Goal: Book appointment/travel/reservation

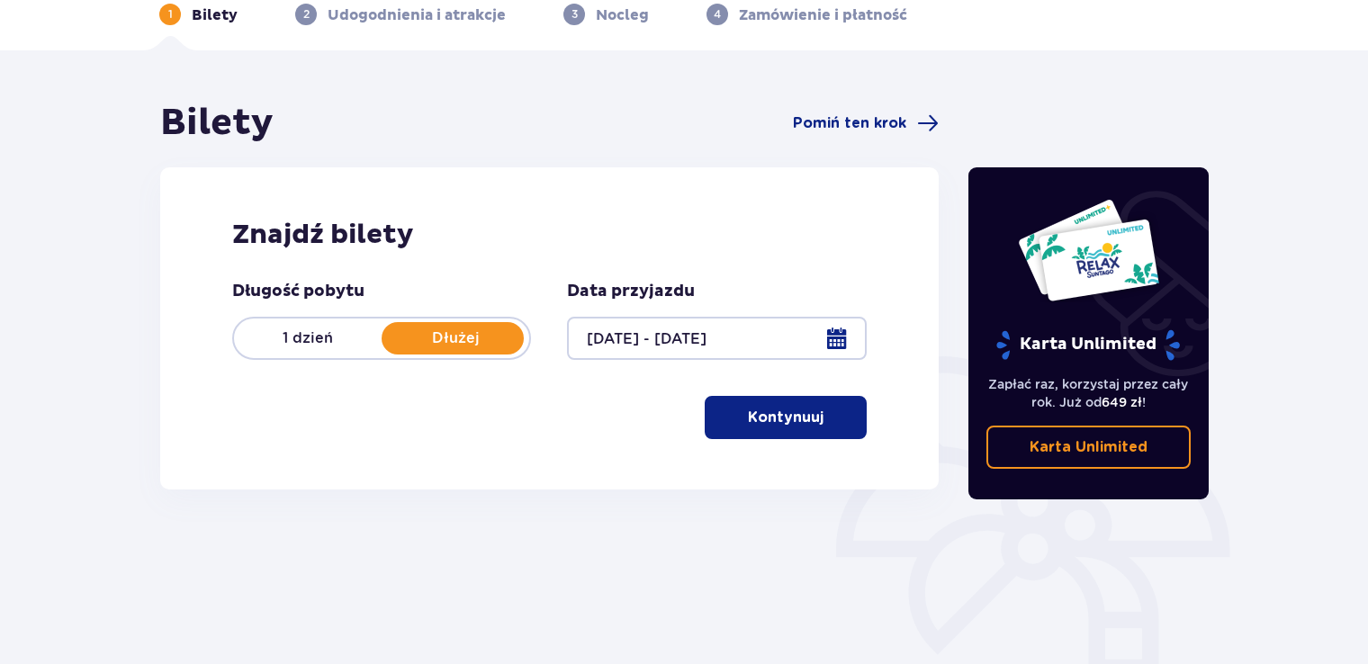
click at [781, 431] on button "Kontynuuj" at bounding box center [786, 417] width 162 height 43
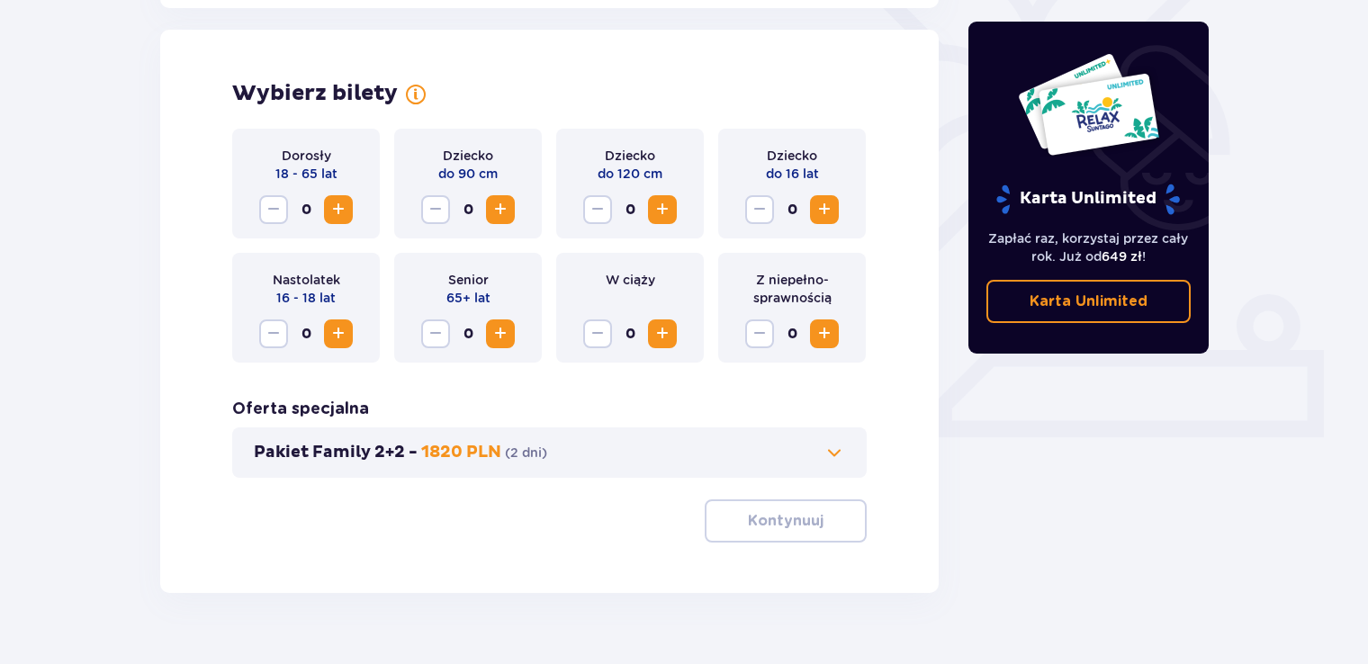
scroll to position [500, 0]
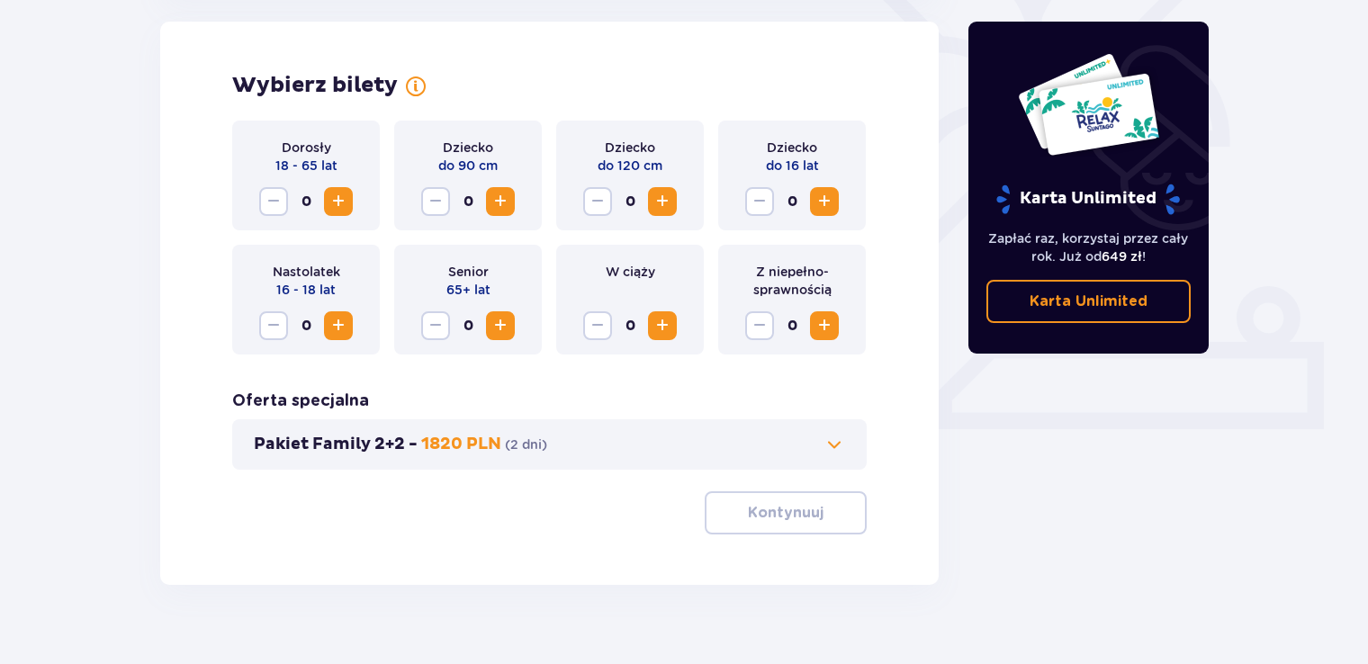
click at [336, 200] on span "Zwiększ" at bounding box center [339, 202] width 22 height 22
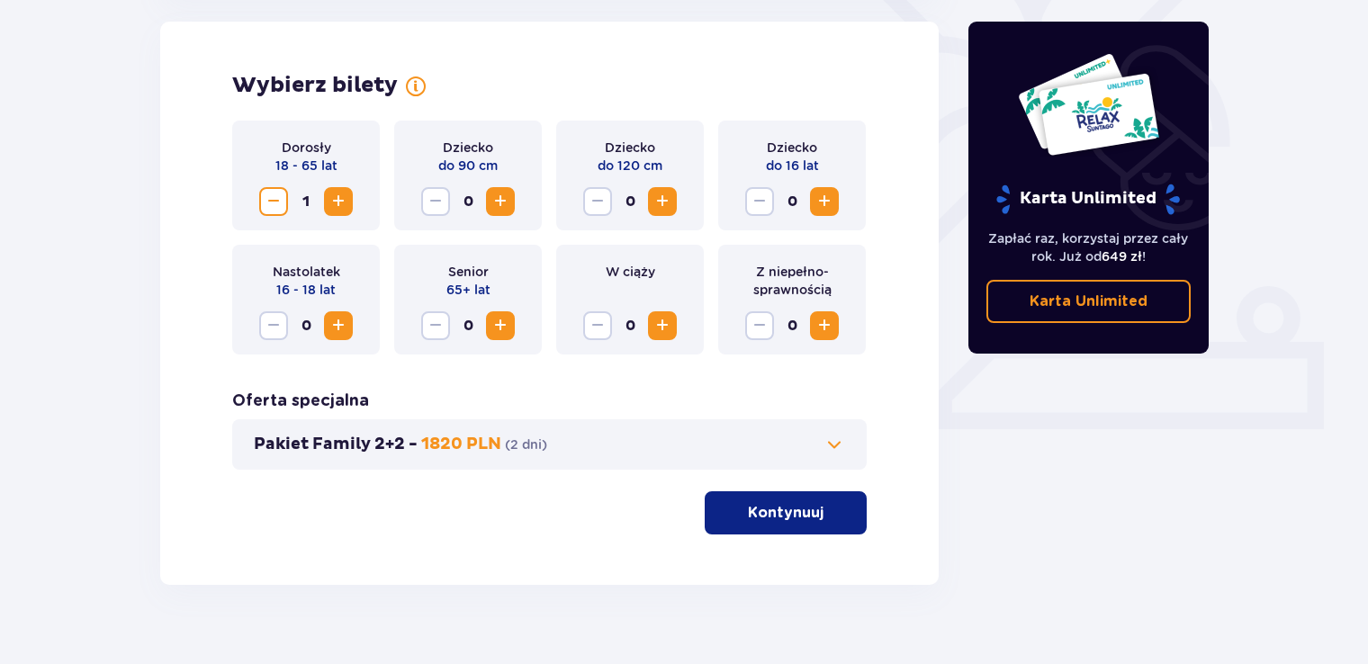
click at [338, 200] on span "Zwiększ" at bounding box center [339, 202] width 22 height 22
click at [659, 205] on span "Zwiększ" at bounding box center [663, 202] width 22 height 22
click at [832, 206] on span "Zwiększ" at bounding box center [825, 202] width 22 height 22
click at [771, 513] on p "Kontynuuj" at bounding box center [786, 513] width 76 height 20
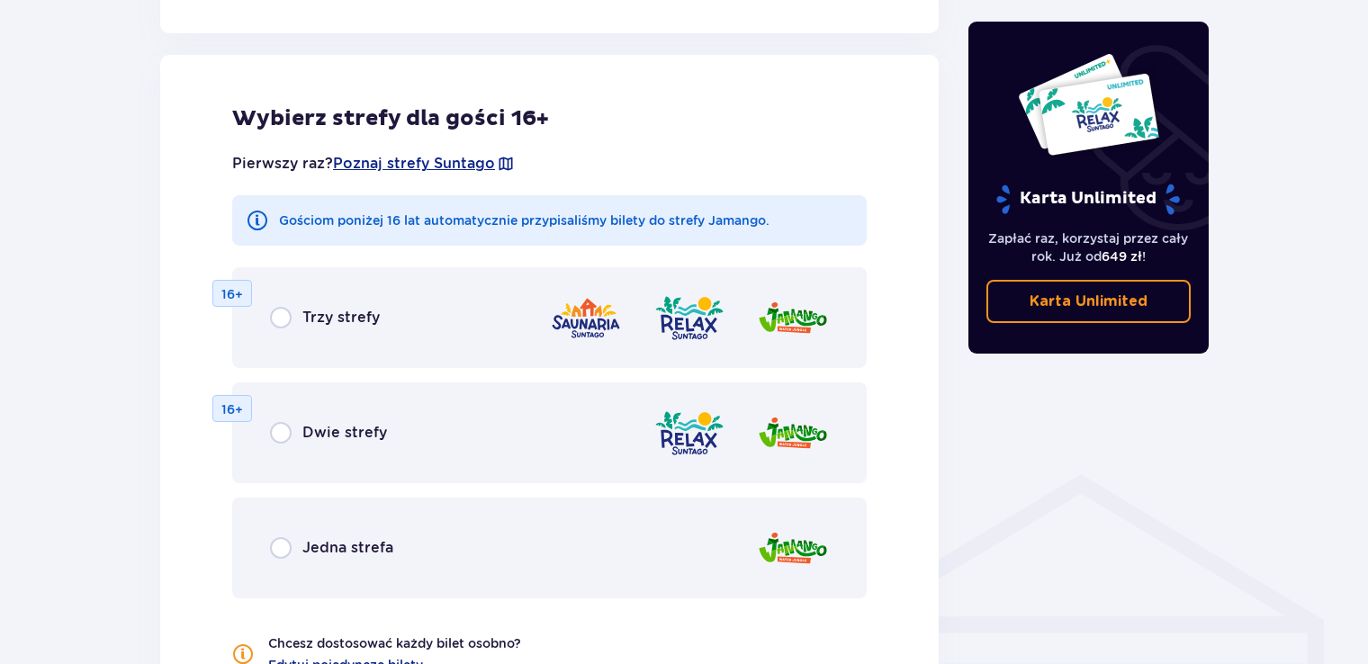
scroll to position [999, 0]
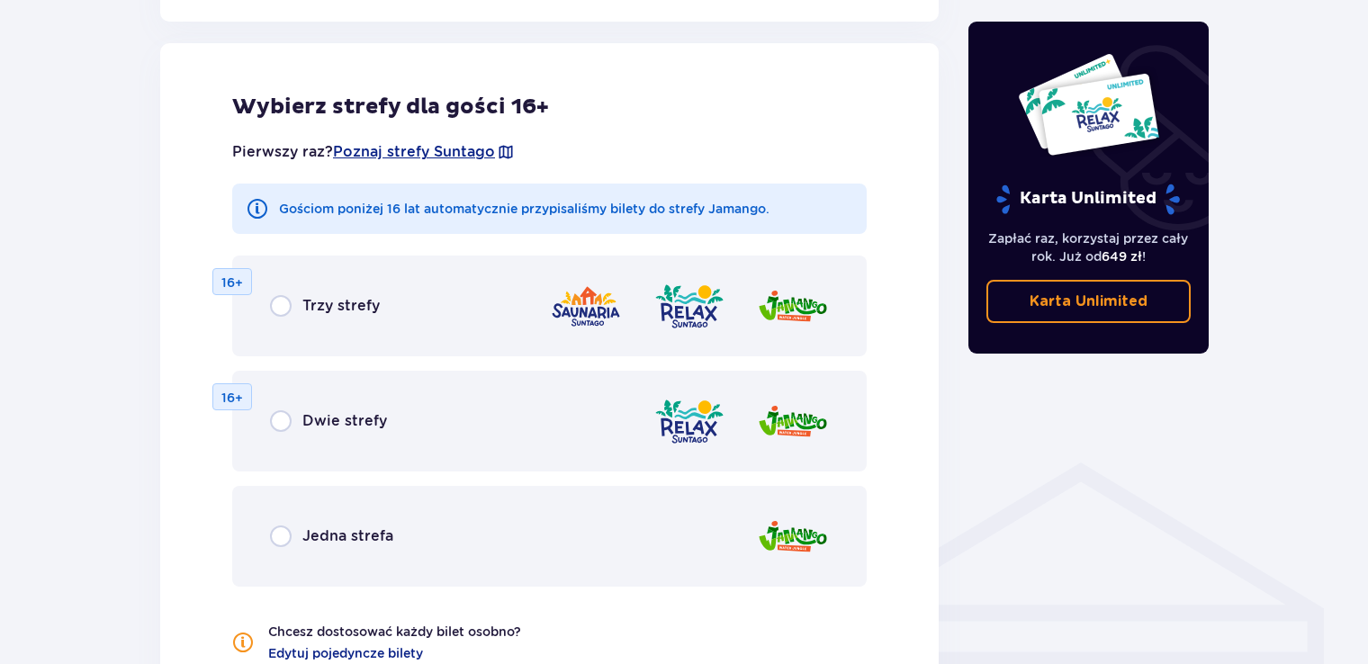
click at [282, 308] on input "radio" at bounding box center [281, 306] width 22 height 22
radio input "true"
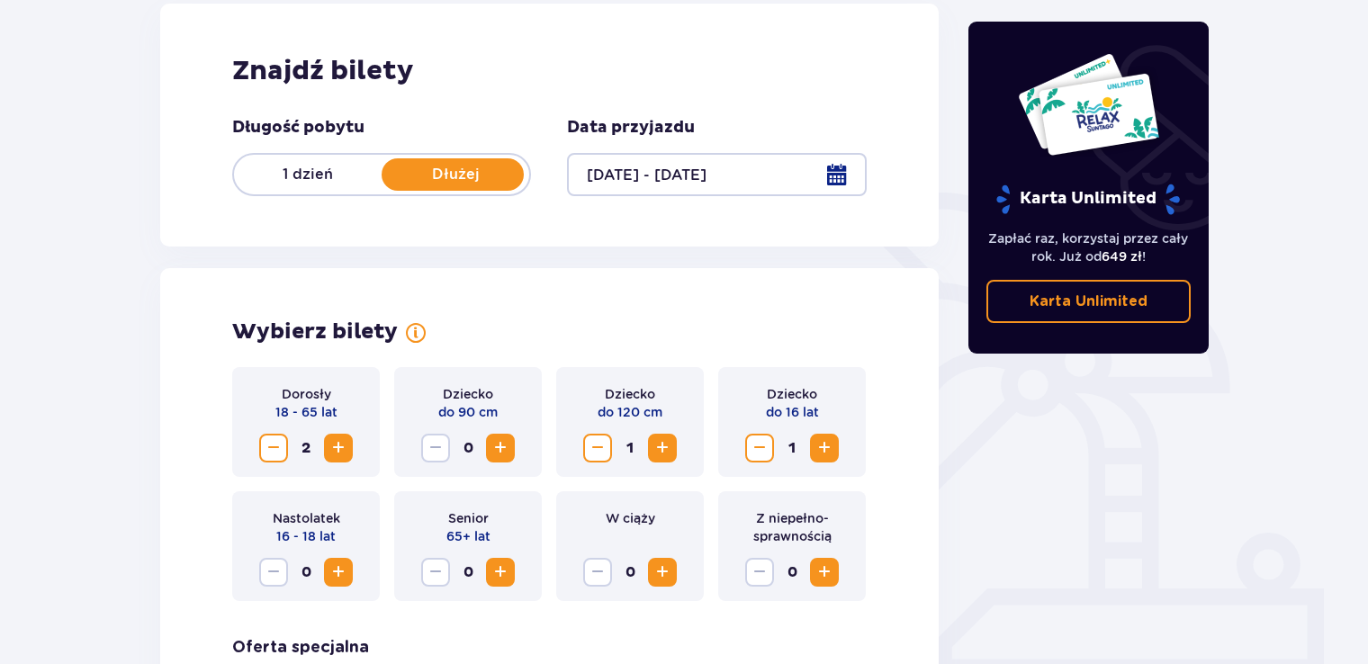
scroll to position [386, 0]
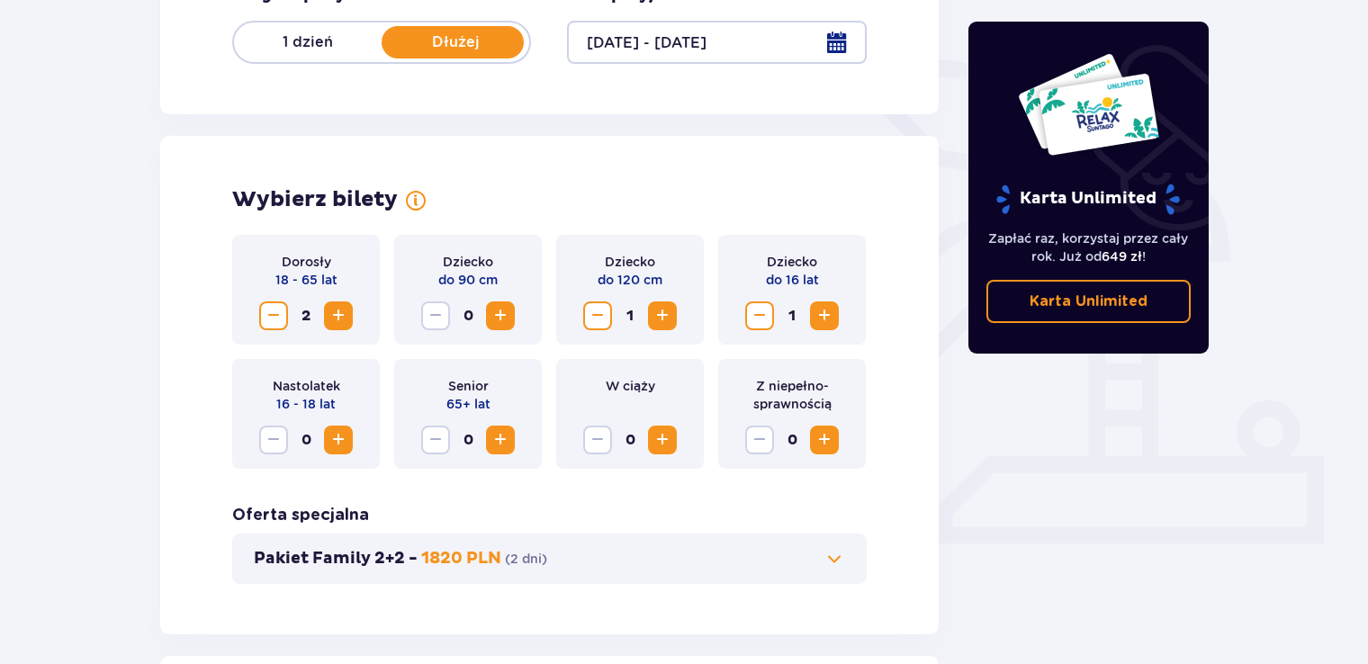
drag, startPoint x: 366, startPoint y: 563, endPoint x: 79, endPoint y: 401, distance: 329.3
click at [382, 553] on p "Pakiet Family 2+2 -" at bounding box center [336, 559] width 164 height 22
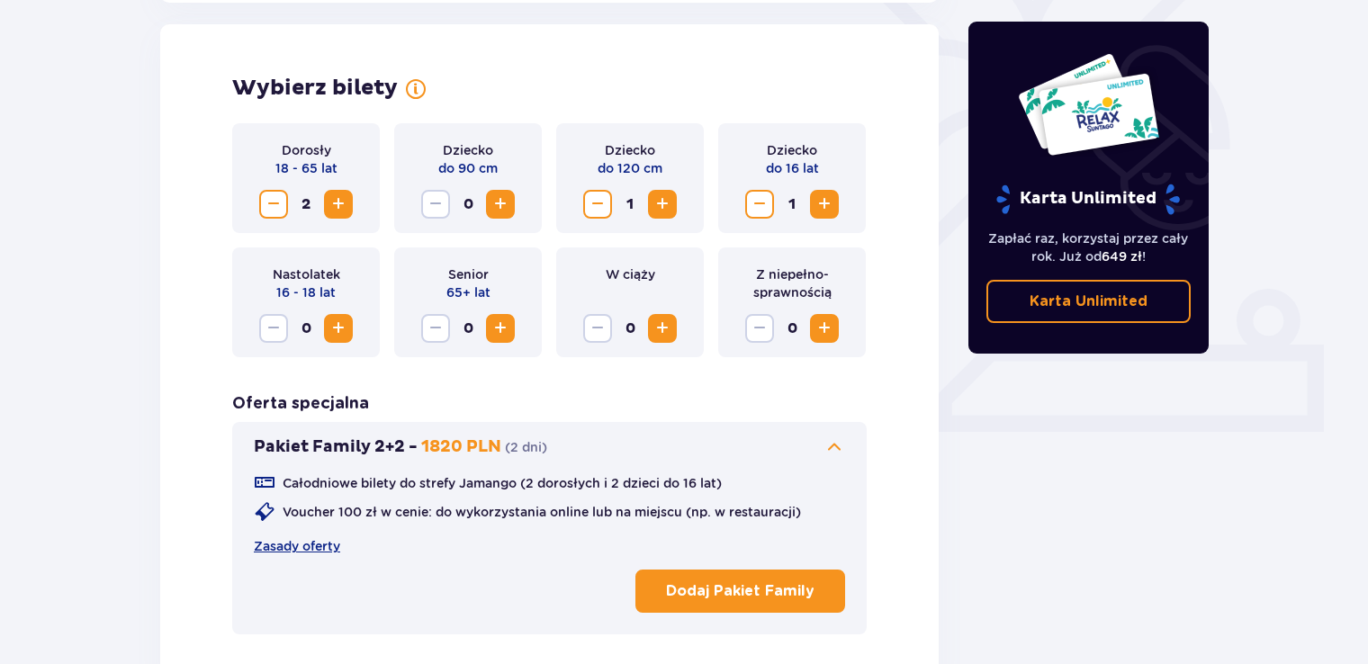
scroll to position [500, 0]
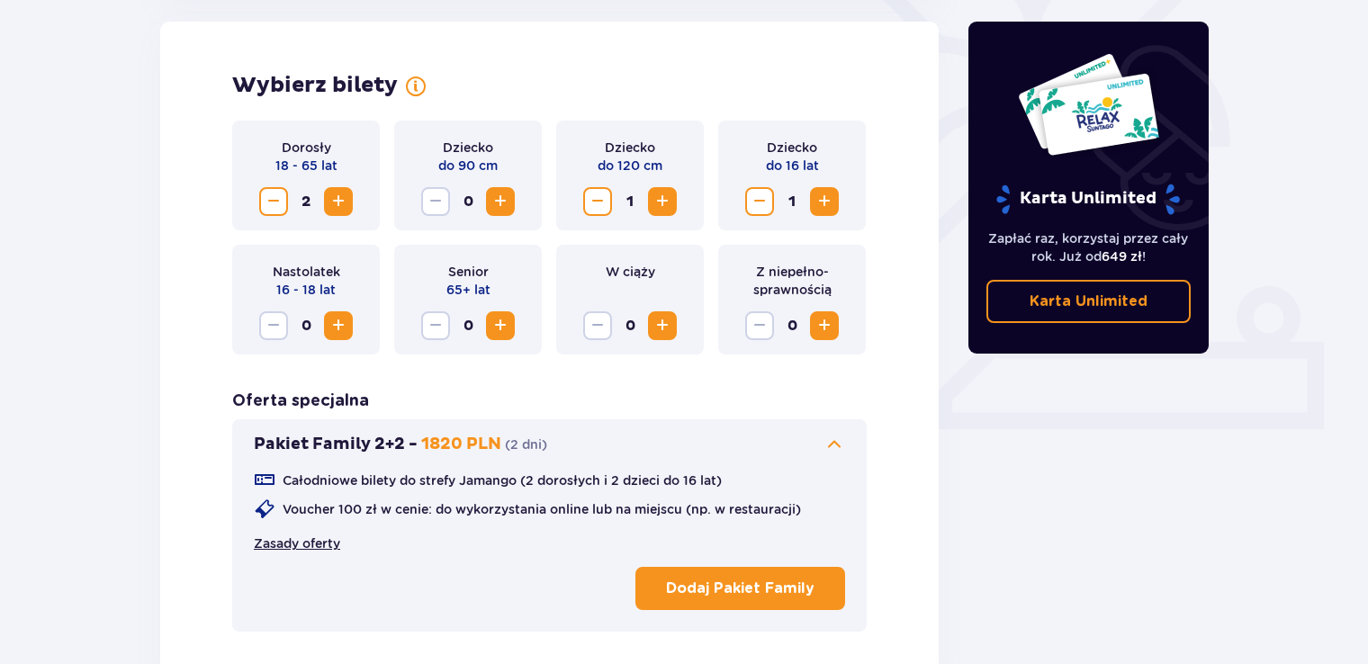
click at [326, 549] on link "Zasady oferty" at bounding box center [297, 544] width 86 height 18
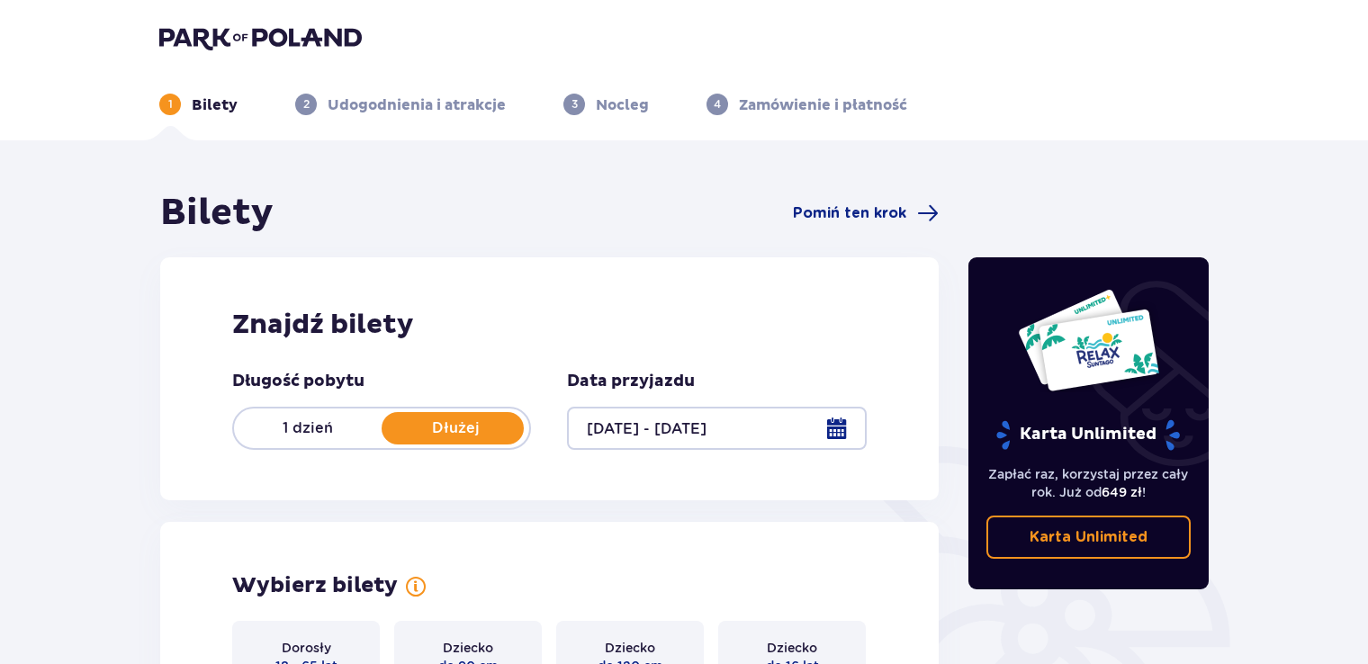
scroll to position [0, 0]
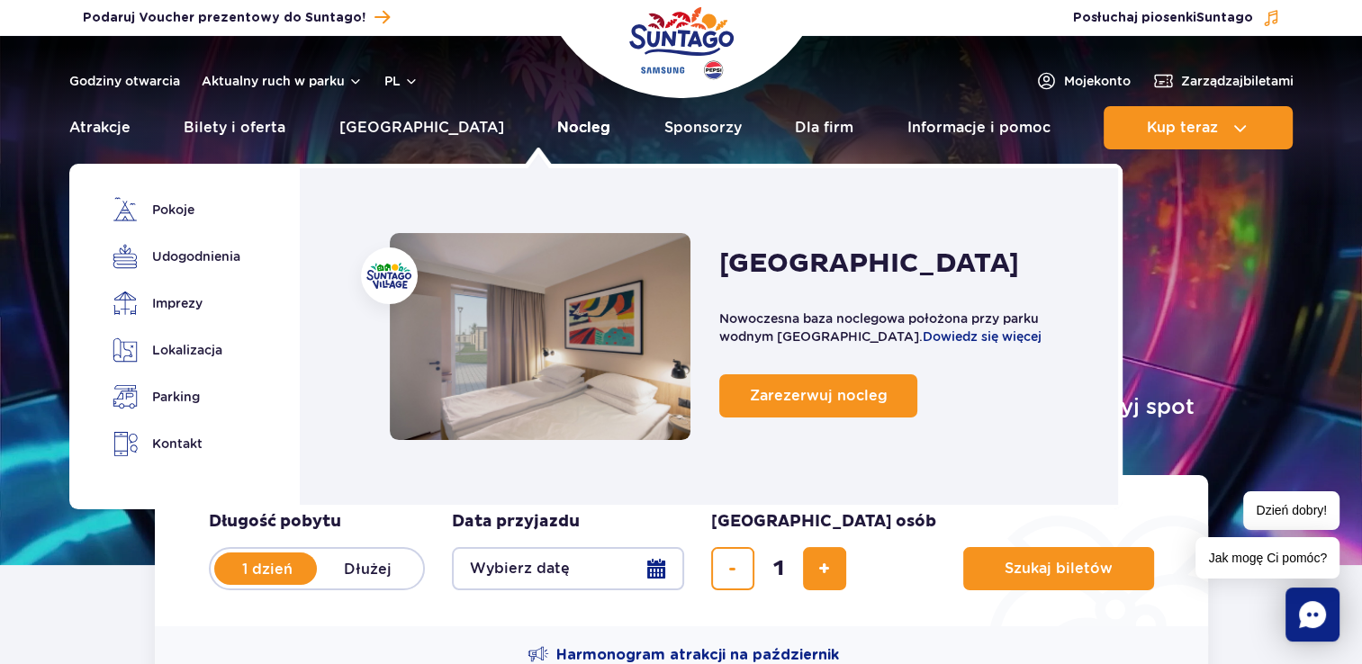
click at [557, 136] on link "Nocleg" at bounding box center [583, 127] width 53 height 43
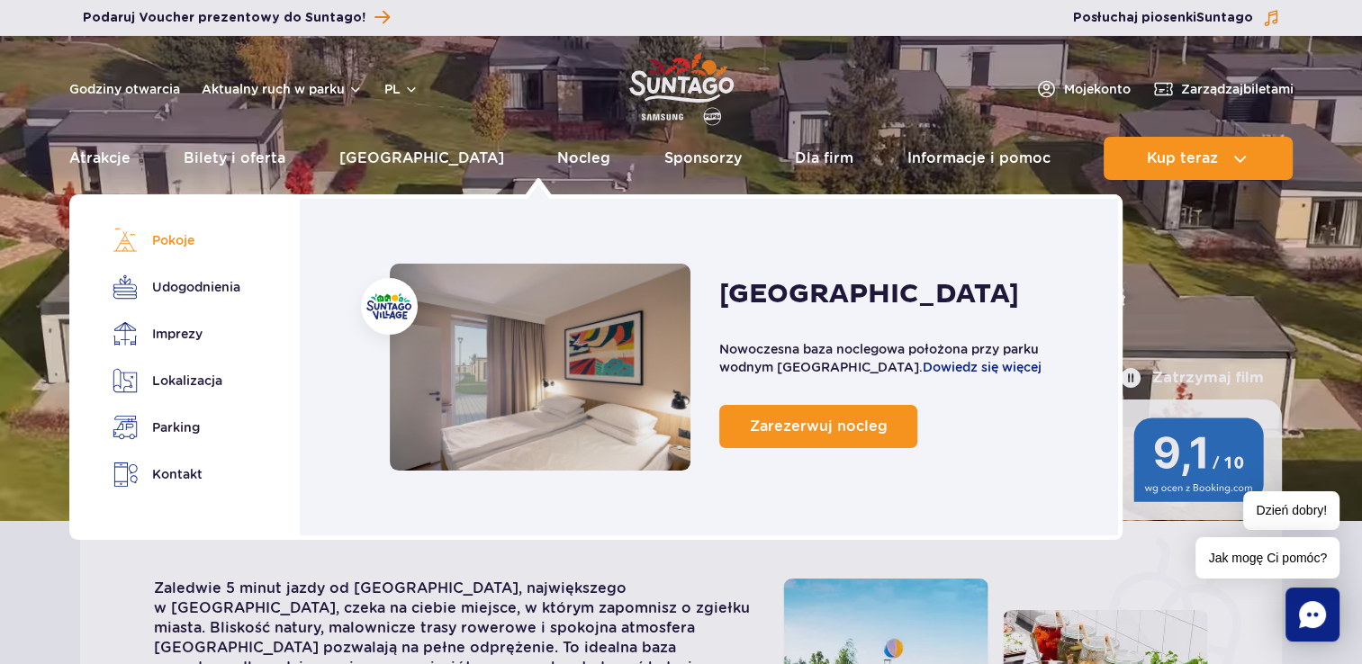
click at [176, 243] on link "Pokoje" at bounding box center [174, 240] width 122 height 25
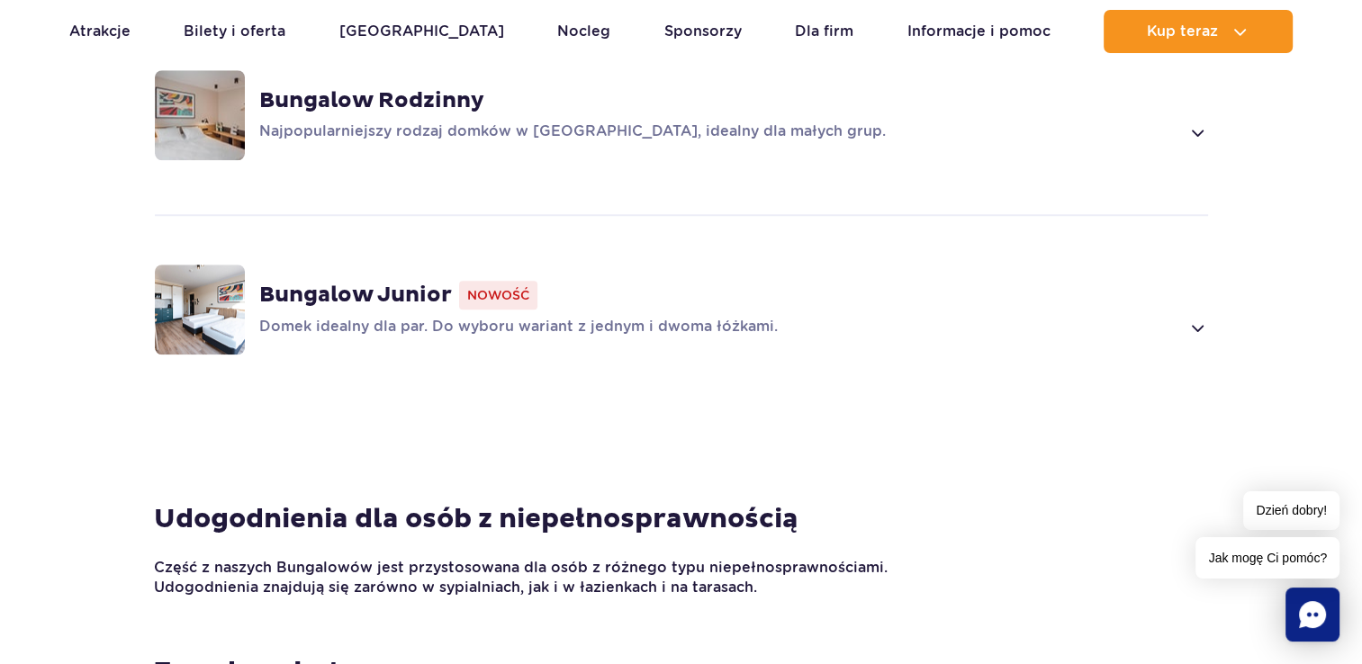
scroll to position [1396, 0]
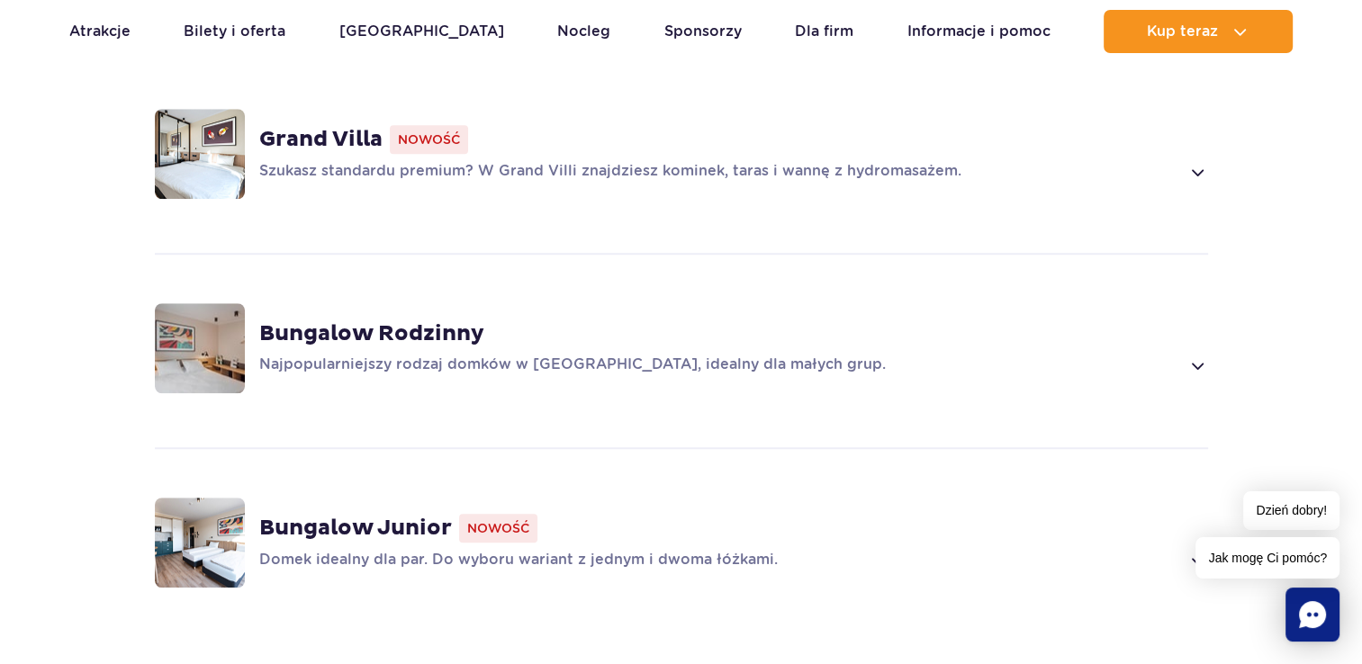
click at [319, 320] on strong "Bungalow Rodzinny" at bounding box center [371, 333] width 225 height 27
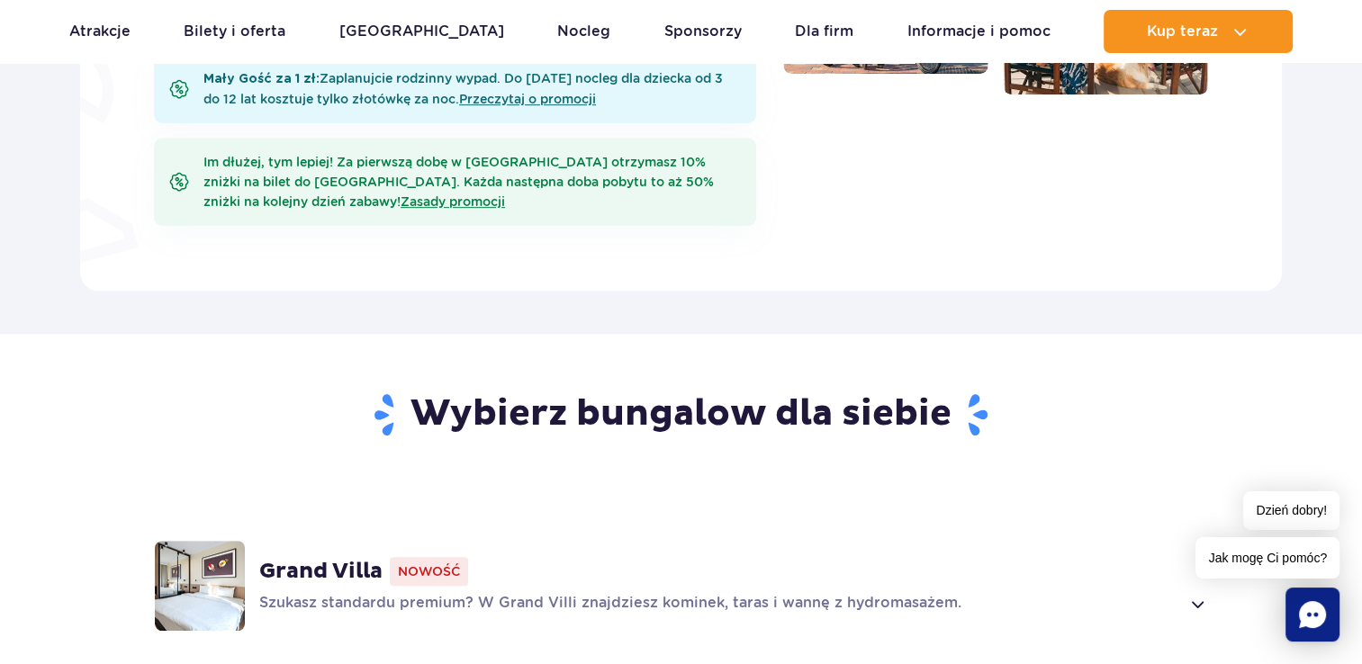
scroll to position [969, 0]
